Goal: Information Seeking & Learning: Learn about a topic

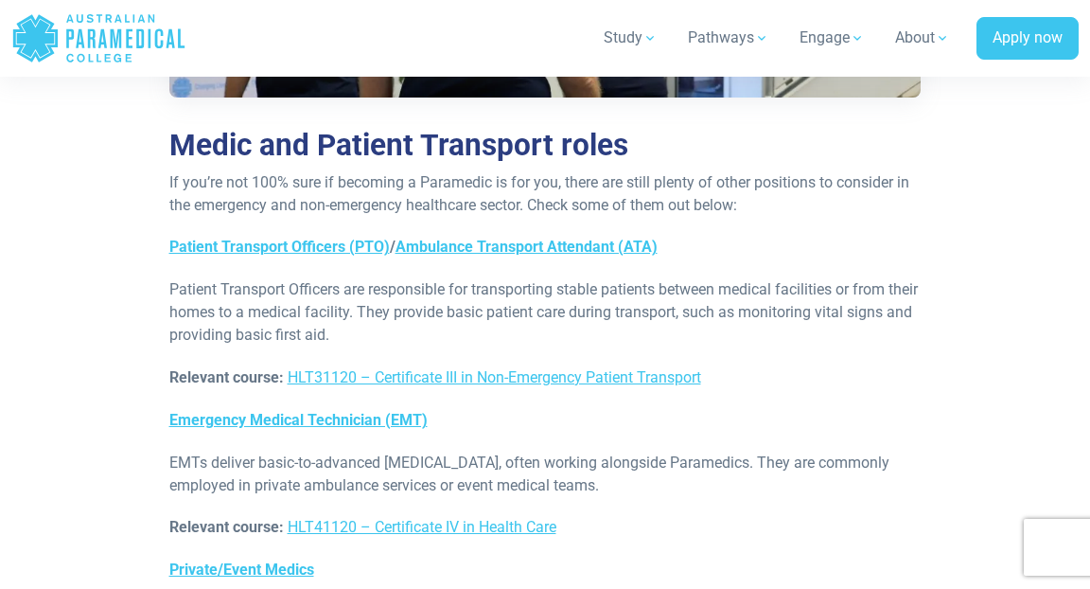
scroll to position [7780, 0]
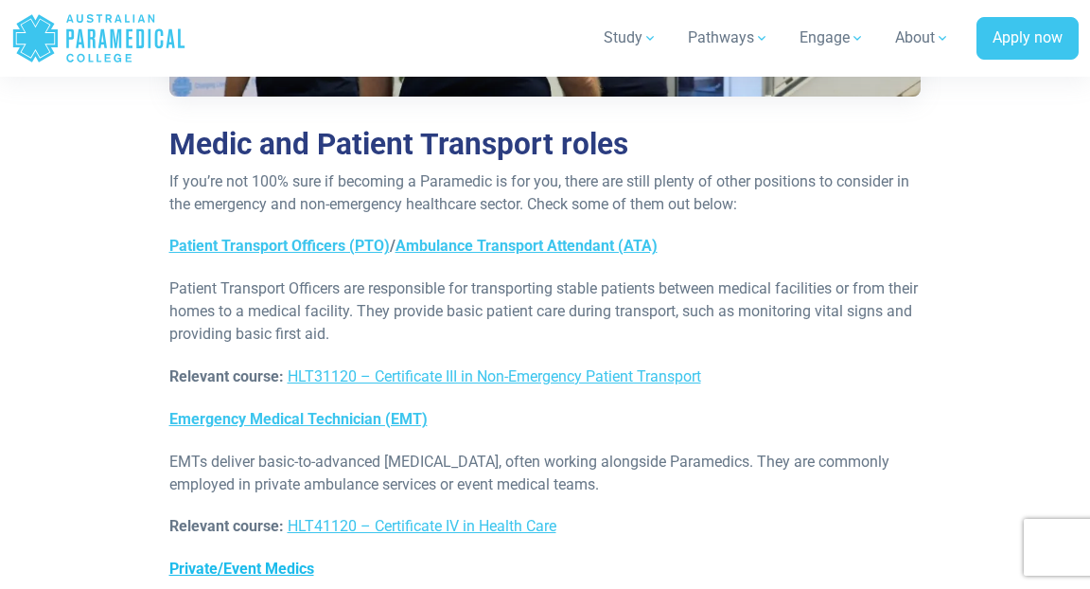
click at [284, 559] on link "Private/Event Medics" at bounding box center [241, 568] width 145 height 18
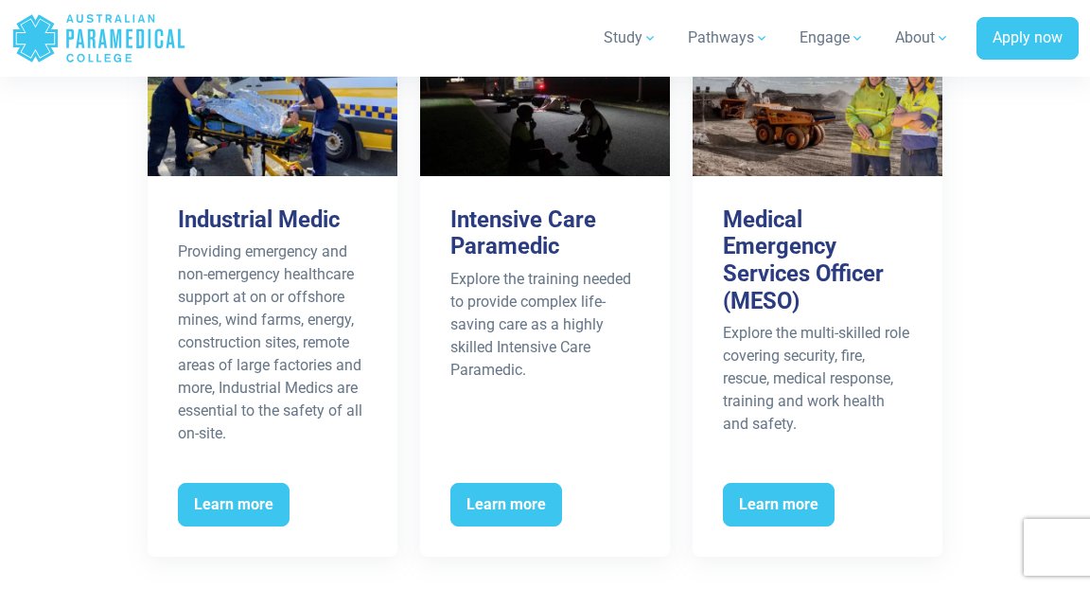
scroll to position [3473, 0]
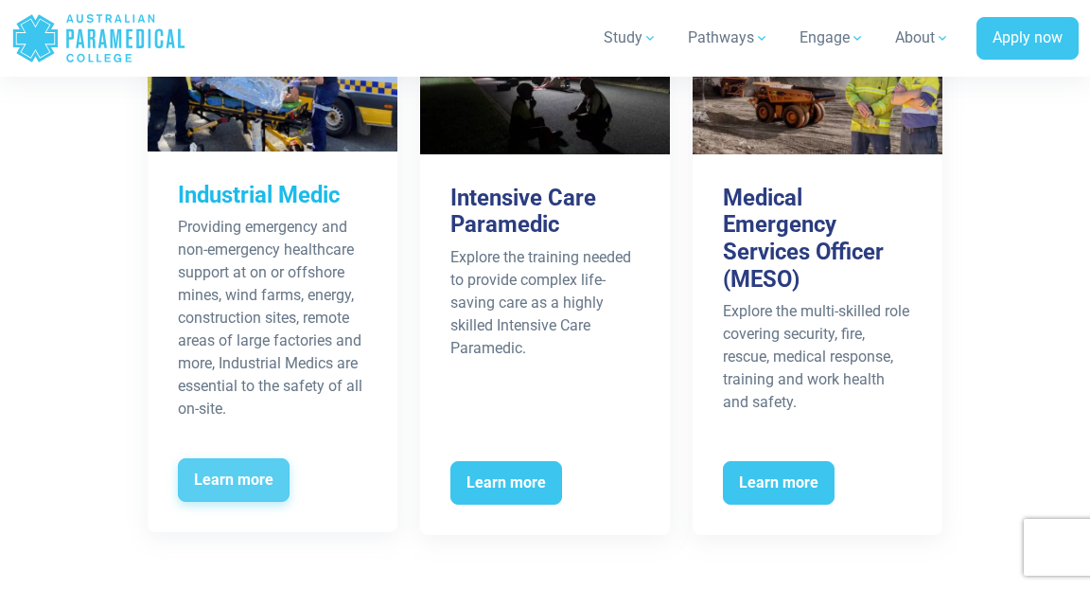
click at [270, 489] on span "Learn more" at bounding box center [234, 480] width 112 height 44
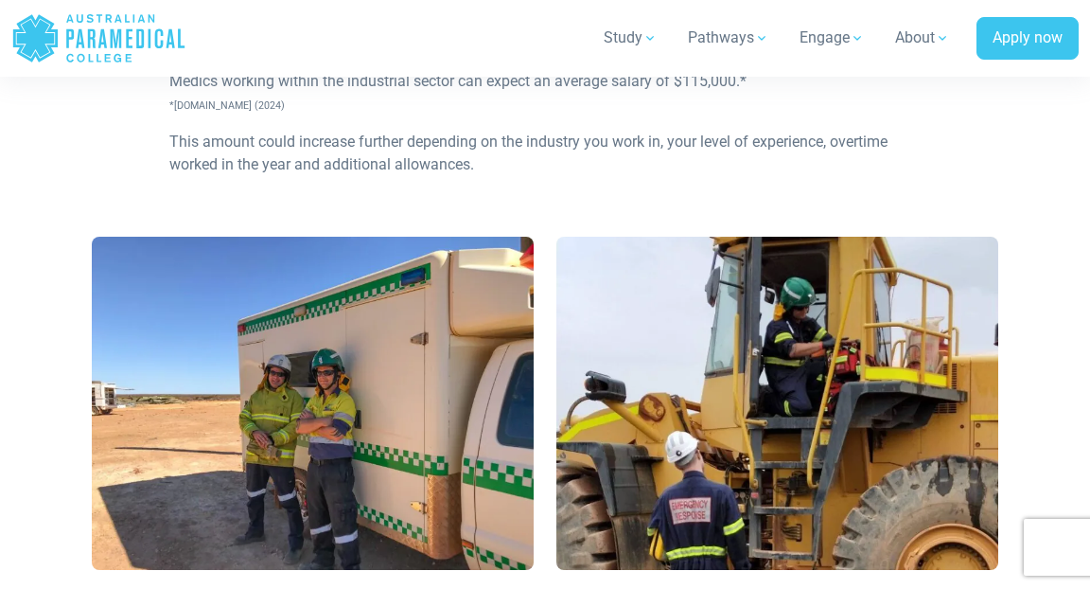
scroll to position [1129, 0]
